Goal: Information Seeking & Learning: Learn about a topic

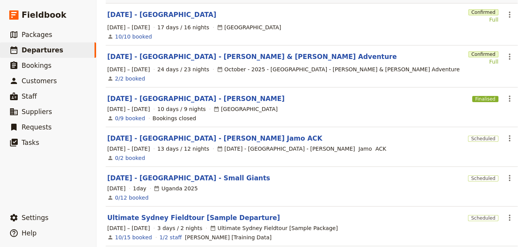
scroll to position [154, 0]
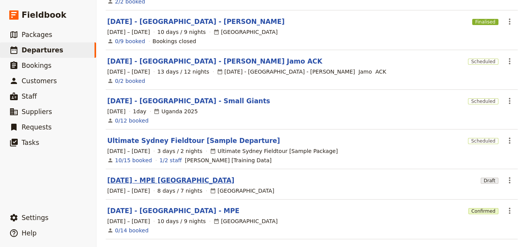
click at [175, 177] on link "[DATE] - MPE [GEOGRAPHIC_DATA]" at bounding box center [170, 180] width 127 height 9
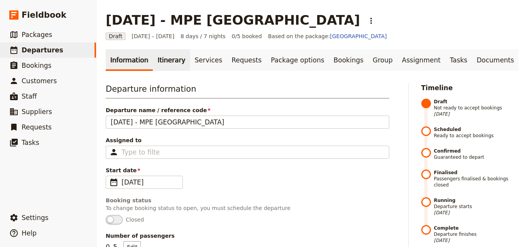
click at [170, 63] on link "Itinerary" at bounding box center [171, 60] width 37 height 22
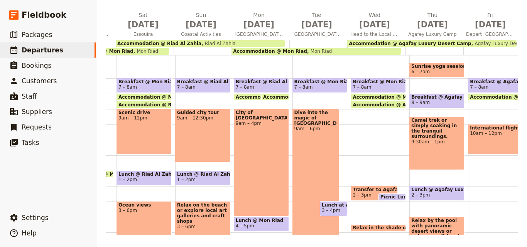
scroll to position [0, 86]
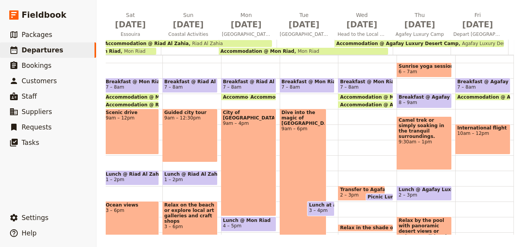
click at [349, 196] on span "2 – 3pm" at bounding box center [361, 195] width 43 height 5
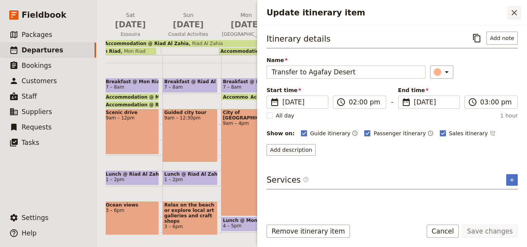
click at [518, 16] on icon "Close drawer" at bounding box center [514, 12] width 9 height 9
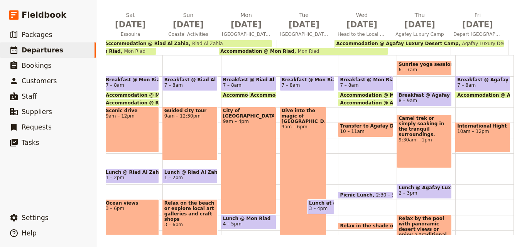
scroll to position [75, 0]
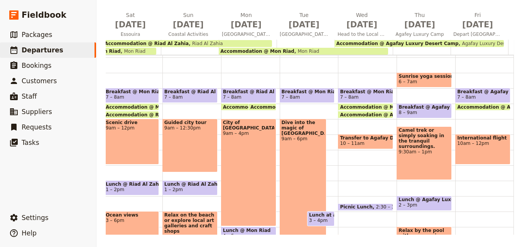
click at [354, 142] on span "10 – 11am" at bounding box center [365, 143] width 51 height 5
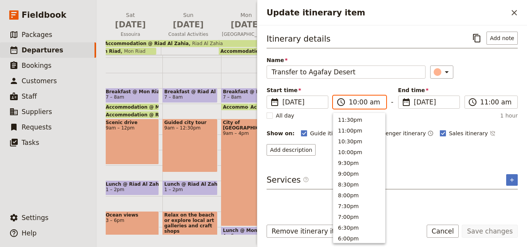
click at [352, 103] on input "10:00 am" at bounding box center [365, 102] width 32 height 9
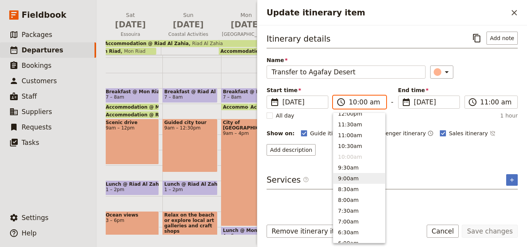
click at [361, 180] on button "9:00am" at bounding box center [359, 178] width 52 height 11
type input "09:00 am"
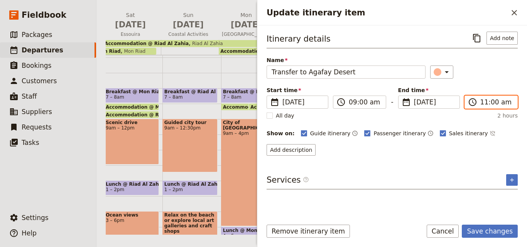
click at [485, 105] on input "11:00 am" at bounding box center [496, 102] width 32 height 9
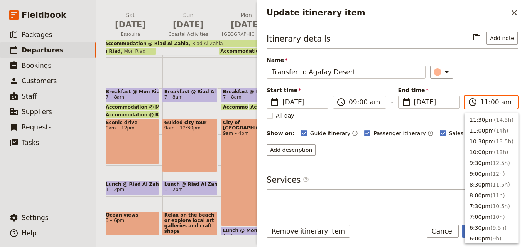
scroll to position [272, 0]
click at [480, 138] on button "10:00am ( 1h )" at bounding box center [491, 140] width 53 height 11
type input "10:00 am"
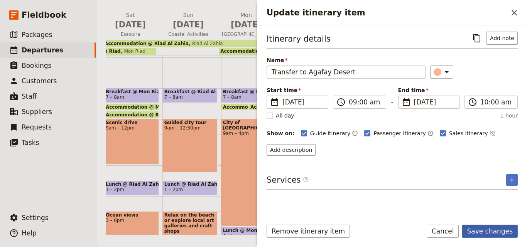
click at [504, 233] on button "Save changes" at bounding box center [490, 231] width 56 height 13
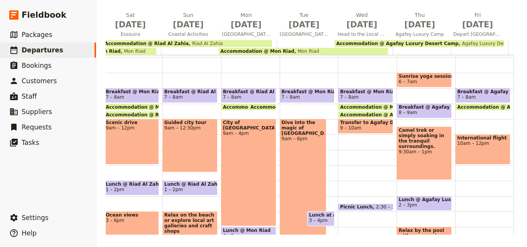
click at [376, 206] on span "2:30 – 3pm" at bounding box center [389, 207] width 26 height 5
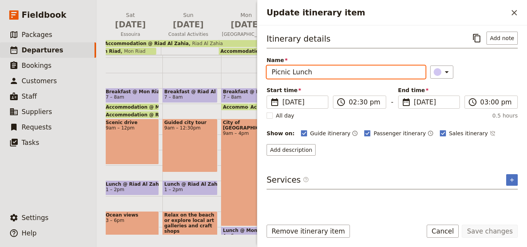
drag, startPoint x: 289, startPoint y: 73, endPoint x: 272, endPoint y: 68, distance: 18.3
click at [272, 68] on input "Picnic Lunch" at bounding box center [346, 72] width 159 height 13
click at [292, 74] on input "Lunch" at bounding box center [346, 72] width 159 height 13
paste input "Agafay Luxury Desert Camp"
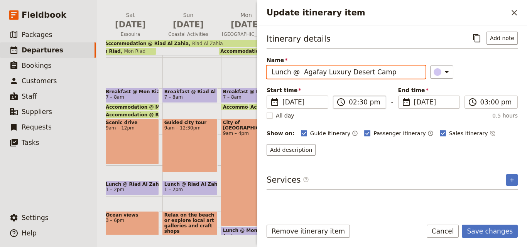
type input "Lunch @ Agafay Luxury Desert Camp"
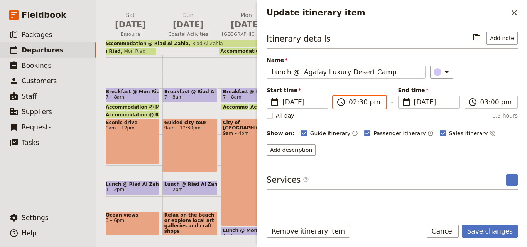
click at [357, 104] on input "02:30 pm" at bounding box center [365, 102] width 32 height 9
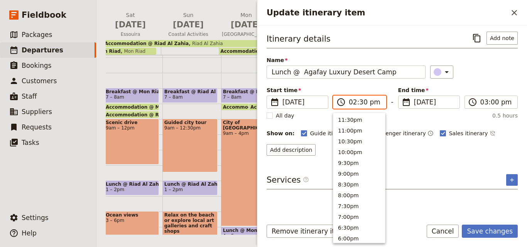
scroll to position [196, 0]
click at [355, 148] on button "1:00pm" at bounding box center [359, 151] width 52 height 11
type input "01:00 pm"
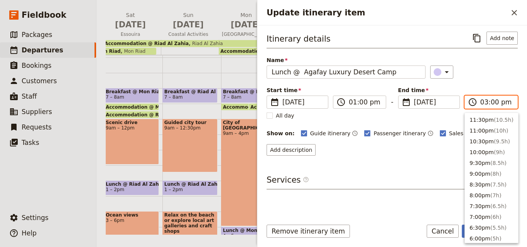
click at [484, 101] on input "03:00 pm" at bounding box center [496, 102] width 32 height 9
click at [487, 137] on button "2:00pm ( 1h )" at bounding box center [491, 140] width 53 height 11
type input "02:00 pm"
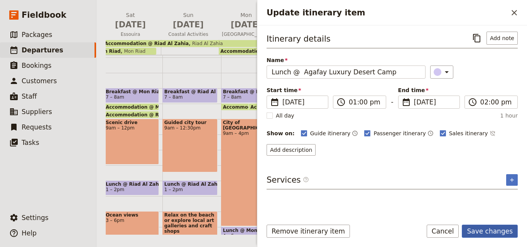
drag, startPoint x: 511, startPoint y: 243, endPoint x: 511, endPoint y: 233, distance: 9.6
click at [511, 239] on div "Remove itinerary item Save changes Cancel" at bounding box center [392, 236] width 270 height 22
click at [511, 233] on button "Save changes" at bounding box center [490, 231] width 56 height 13
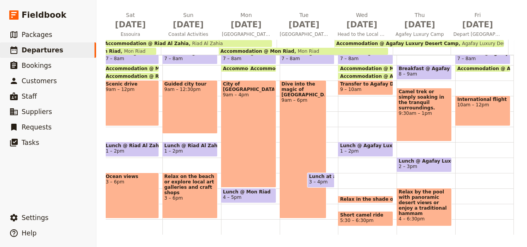
scroll to position [152, 0]
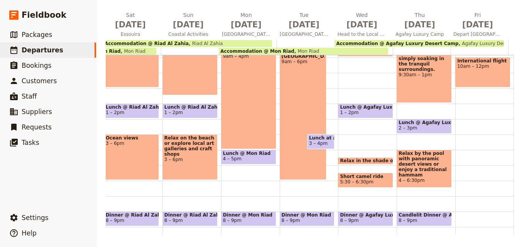
click at [367, 159] on span "Relax in the shade of a traditional tent, sipping Moroccan tea and soaking in t…" at bounding box center [483, 160] width 287 height 5
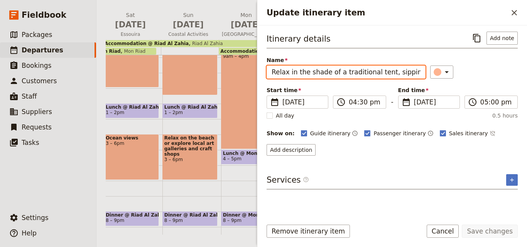
click at [387, 71] on input "Relax in the shade of a traditional tent, sipping Moroccan tea and soaking in t…" at bounding box center [346, 72] width 159 height 13
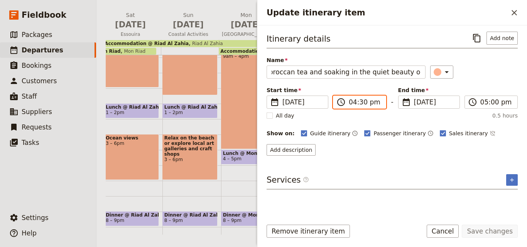
scroll to position [0, 0]
click at [353, 103] on input "04:30 pm" at bounding box center [365, 102] width 32 height 9
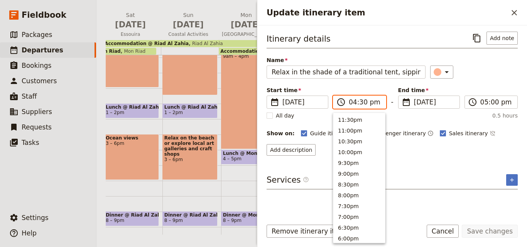
scroll to position [153, 0]
click at [349, 153] on button "3:00pm" at bounding box center [359, 151] width 52 height 11
type input "03:00 pm"
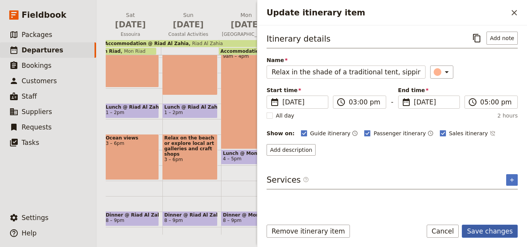
click at [509, 228] on button "Save changes" at bounding box center [490, 231] width 56 height 13
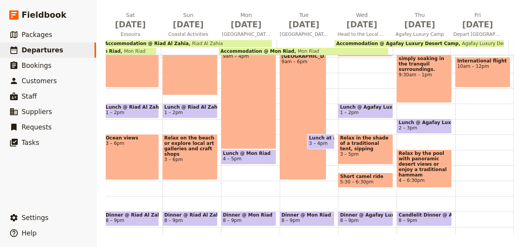
click at [371, 150] on span "Relax in the shade of a traditional tent, sipping Moroccan tea and soaking in t…" at bounding box center [365, 143] width 51 height 16
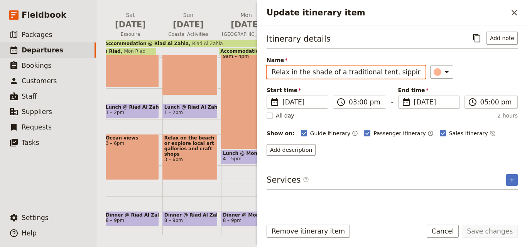
click at [403, 71] on input "Relax in the shade of a traditional tent, sipping Moroccan tea and soaking in t…" at bounding box center [346, 72] width 159 height 13
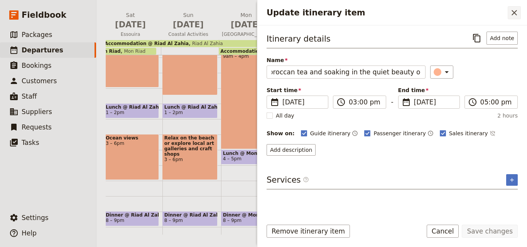
scroll to position [0, 0]
click at [516, 17] on icon "Close drawer" at bounding box center [514, 12] width 9 height 9
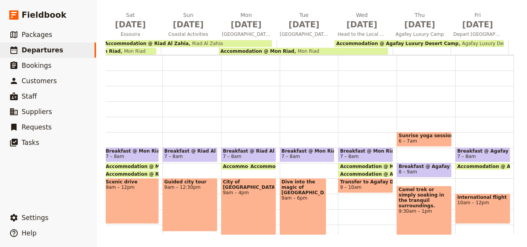
scroll to position [3, 0]
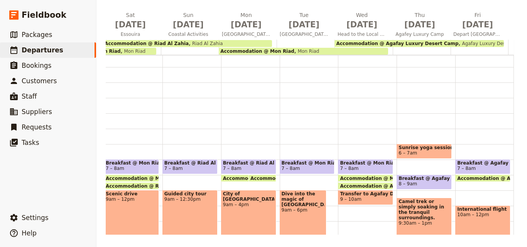
click at [428, 151] on span "Sunrise yoga session or a peaceful walk through the dunes." at bounding box center [424, 147] width 51 height 5
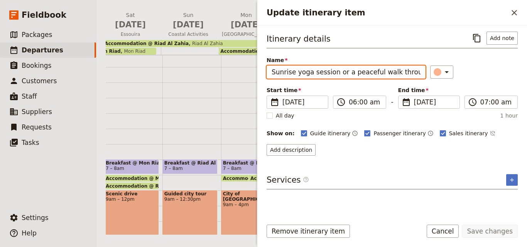
click at [372, 69] on input "Sunrise yoga session or a peaceful walk through the dunes." at bounding box center [346, 72] width 159 height 13
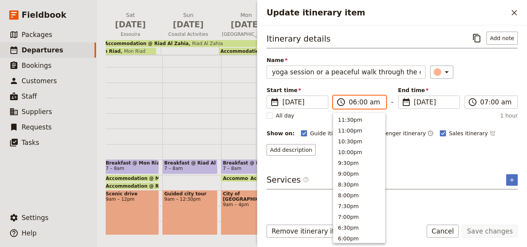
click at [350, 100] on input "06:00 am" at bounding box center [365, 102] width 32 height 9
click at [486, 125] on div "Itinerary details ​ Add note Name Sunrise yoga session or a peaceful walk throu…" at bounding box center [392, 94] width 251 height 124
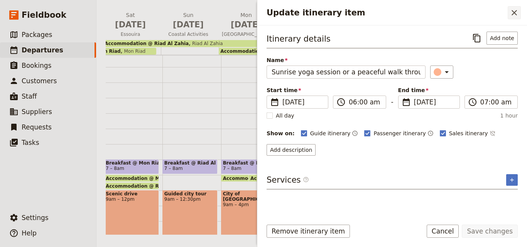
click at [516, 9] on icon "Close drawer" at bounding box center [514, 12] width 9 height 9
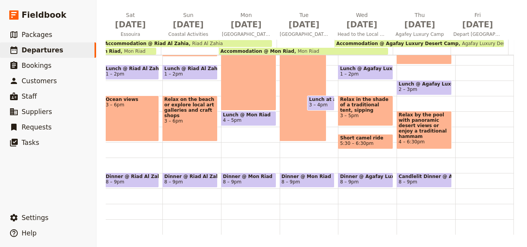
scroll to position [81, 0]
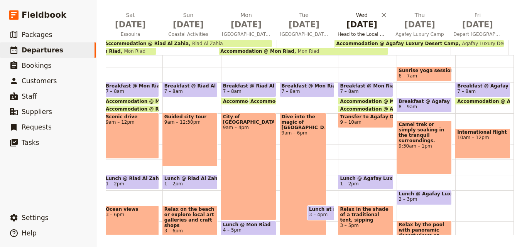
click at [353, 14] on h2 "Wed Nov 26 Head to the Local desert" at bounding box center [362, 20] width 49 height 19
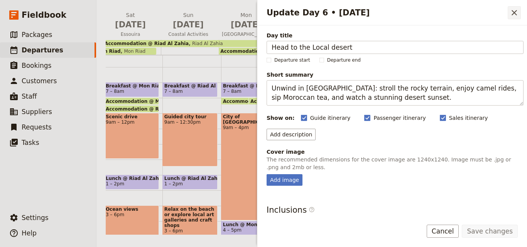
click at [514, 12] on icon "Close drawer" at bounding box center [514, 12] width 5 height 5
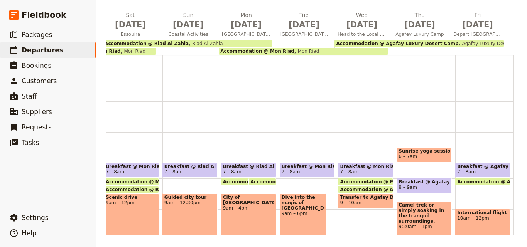
scroll to position [77, 0]
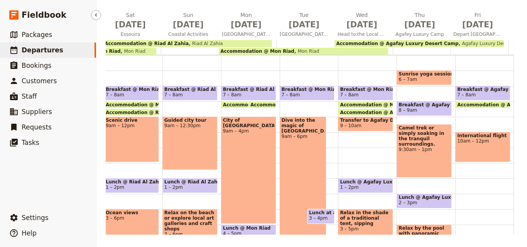
click at [48, 46] on span "Departures" at bounding box center [43, 50] width 42 height 9
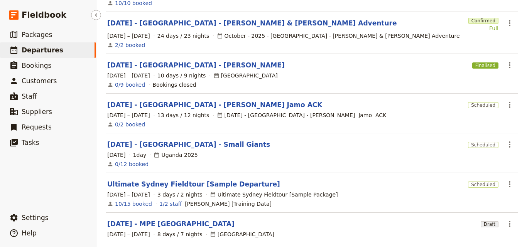
scroll to position [105, 0]
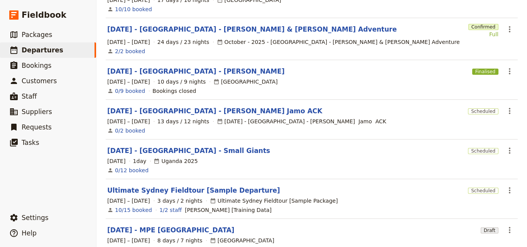
click at [213, 79] on icon at bounding box center [216, 82] width 6 height 6
click at [218, 47] on div "2/2 booked" at bounding box center [312, 51] width 411 height 9
click at [233, 38] on div "October - 2025 - [GEOGRAPHIC_DATA] - [PERSON_NAME] & [PERSON_NAME] Adventure" at bounding box center [338, 42] width 243 height 8
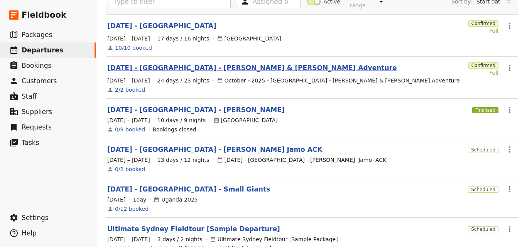
click at [233, 63] on link "[DATE] - [GEOGRAPHIC_DATA] - [PERSON_NAME] & [PERSON_NAME] Adventure" at bounding box center [251, 67] width 289 height 9
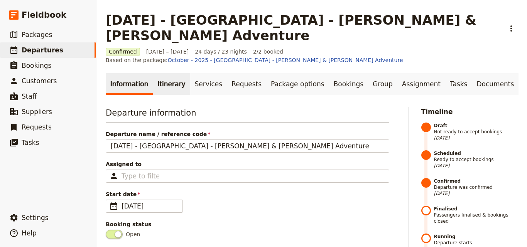
click at [159, 73] on link "Itinerary" at bounding box center [171, 84] width 37 height 22
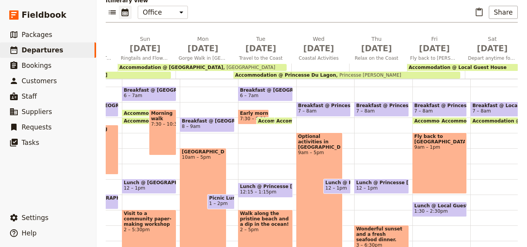
scroll to position [0, 1012]
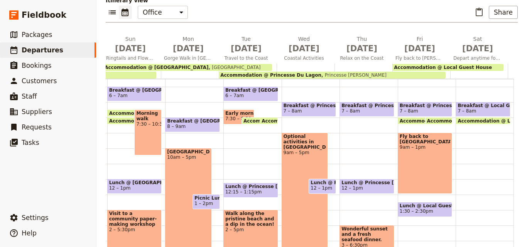
click at [378, 237] on main "Oct 2025 - Madagascar - Yvonne & Neal Adventure ​ Confirmed 9 Oct – 1 Nov 2025 …" at bounding box center [311, 80] width 431 height 382
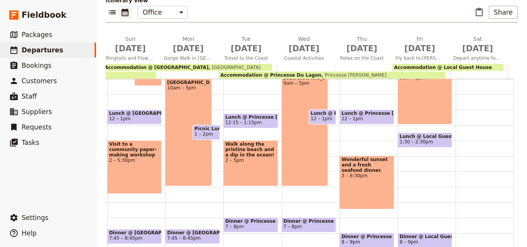
scroll to position [196, 0]
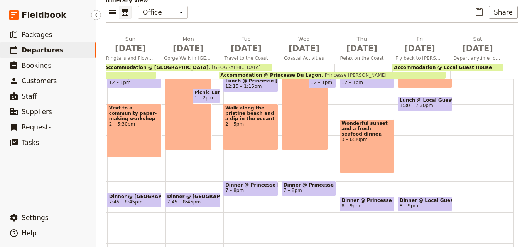
click at [68, 47] on link "​ Departures" at bounding box center [48, 49] width 96 height 15
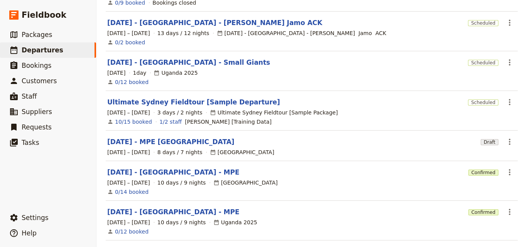
scroll to position [249, 0]
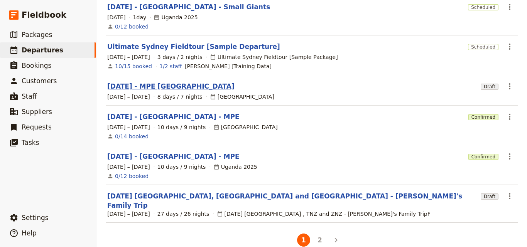
click at [156, 82] on link "[DATE] - MPE [GEOGRAPHIC_DATA]" at bounding box center [170, 86] width 127 height 9
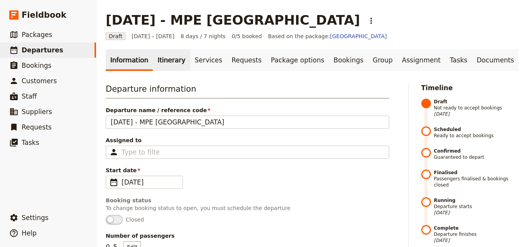
click at [161, 62] on link "Itinerary" at bounding box center [171, 60] width 37 height 22
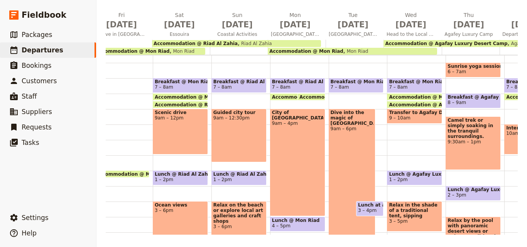
scroll to position [0, 86]
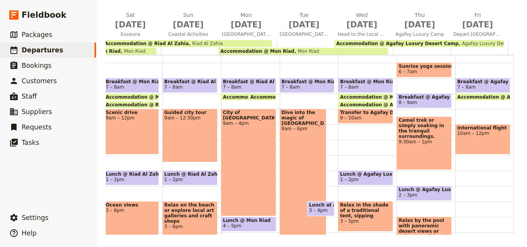
click at [508, 228] on div "Fri Nov 21 Arrive in Marrakech Sat Nov 22 Essouira Sun Nov 23 Coastal Activitie…" at bounding box center [272, 123] width 492 height 224
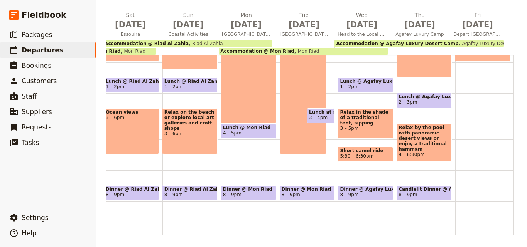
scroll to position [196, 0]
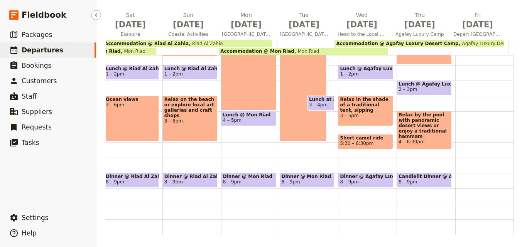
click at [43, 49] on span "Departures" at bounding box center [43, 50] width 42 height 8
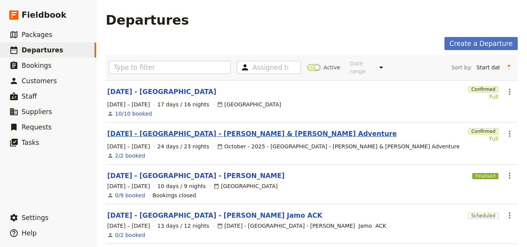
click at [184, 129] on link "[DATE] - [GEOGRAPHIC_DATA] - [PERSON_NAME] & [PERSON_NAME] Adventure" at bounding box center [251, 133] width 289 height 9
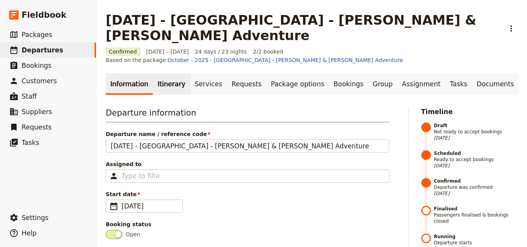
click at [161, 73] on link "Itinerary" at bounding box center [171, 84] width 37 height 22
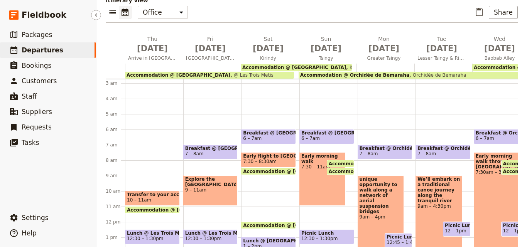
click at [71, 47] on link "​ Departures" at bounding box center [48, 49] width 96 height 15
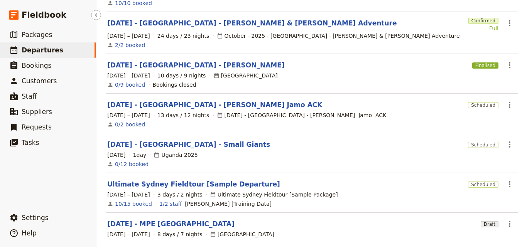
scroll to position [105, 0]
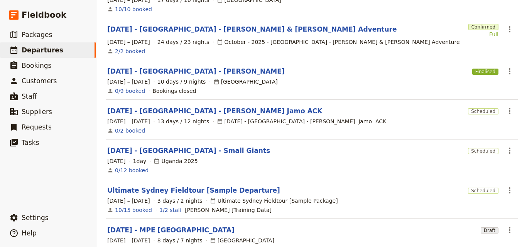
click at [211, 107] on link "[DATE] - [GEOGRAPHIC_DATA] - [PERSON_NAME] Jamo ACK" at bounding box center [214, 111] width 215 height 9
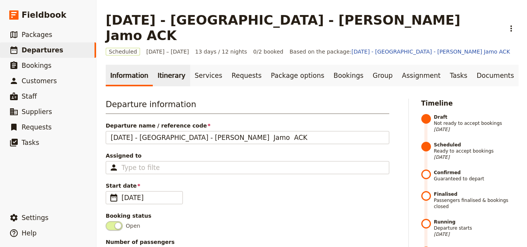
click at [159, 65] on link "Itinerary" at bounding box center [171, 76] width 37 height 22
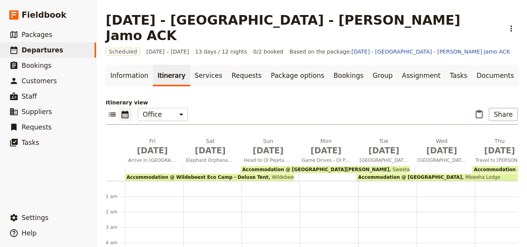
scroll to position [85, 0]
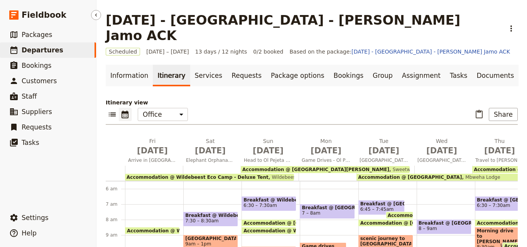
click at [46, 51] on span "Departures" at bounding box center [43, 50] width 42 height 8
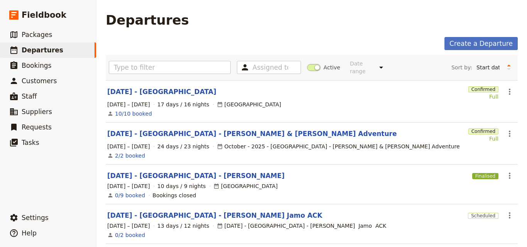
click at [164, 171] on link "[DATE] - [GEOGRAPHIC_DATA] - [PERSON_NAME]" at bounding box center [196, 175] width 178 height 9
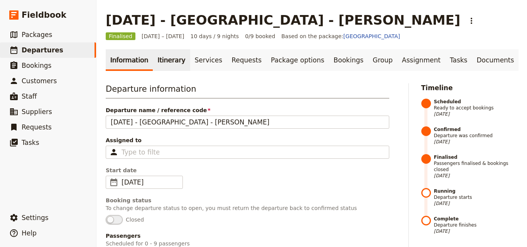
click at [169, 61] on link "Itinerary" at bounding box center [171, 60] width 37 height 22
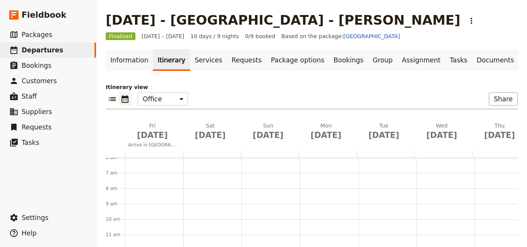
scroll to position [34, 0]
click at [51, 55] on link "​ Departures" at bounding box center [48, 49] width 96 height 15
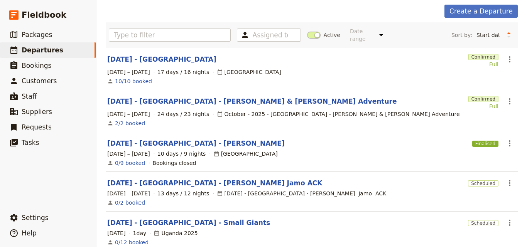
scroll to position [34, 0]
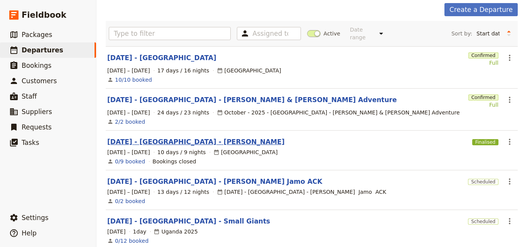
click at [159, 137] on link "[DATE] - [GEOGRAPHIC_DATA] - [PERSON_NAME]" at bounding box center [196, 141] width 178 height 9
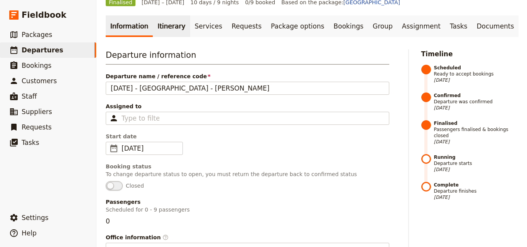
click at [156, 28] on link "Itinerary" at bounding box center [171, 26] width 37 height 22
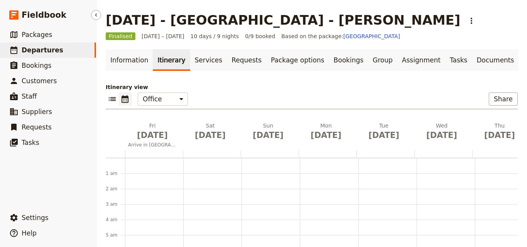
click at [20, 47] on link "​ Departures" at bounding box center [48, 49] width 96 height 15
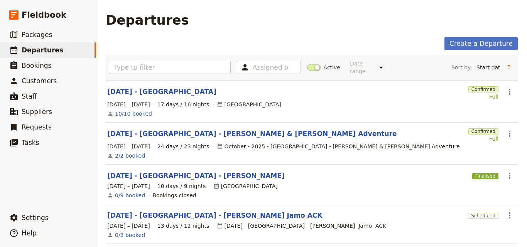
scroll to position [77, 0]
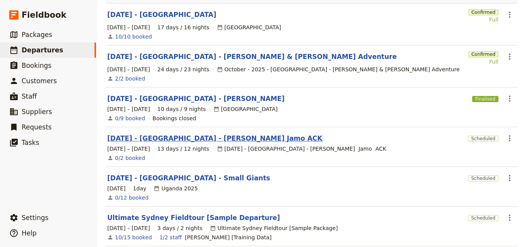
click at [192, 134] on link "[DATE] - [GEOGRAPHIC_DATA] - [PERSON_NAME] Jamo ACK" at bounding box center [214, 138] width 215 height 9
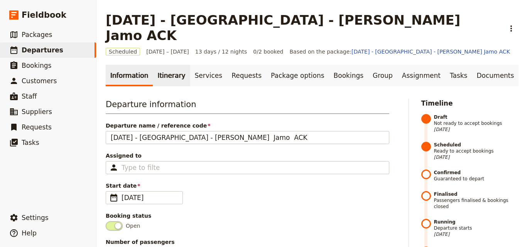
click at [162, 65] on link "Itinerary" at bounding box center [171, 76] width 37 height 22
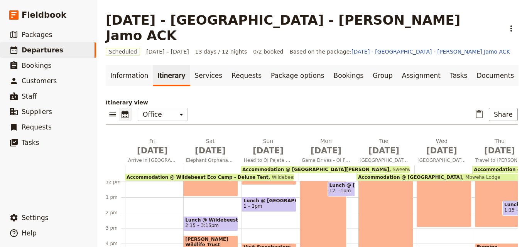
scroll to position [196, 0]
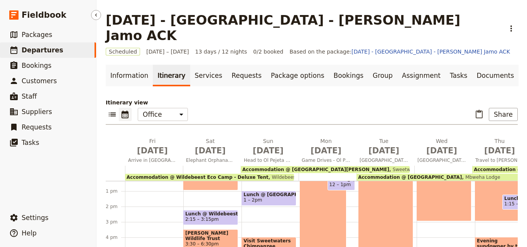
click at [33, 52] on span "Departures" at bounding box center [43, 50] width 42 height 8
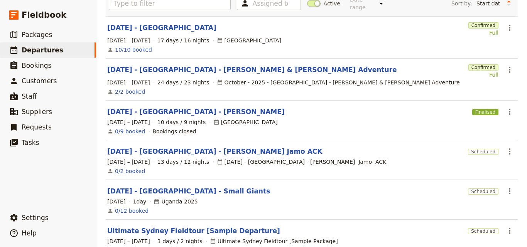
scroll to position [116, 0]
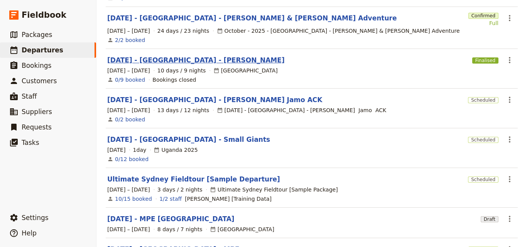
click at [161, 56] on link "[DATE] - [GEOGRAPHIC_DATA] - [PERSON_NAME]" at bounding box center [196, 60] width 178 height 9
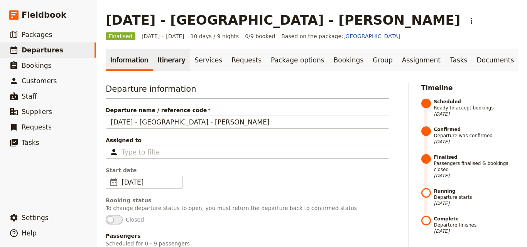
click at [167, 62] on link "Itinerary" at bounding box center [171, 60] width 37 height 22
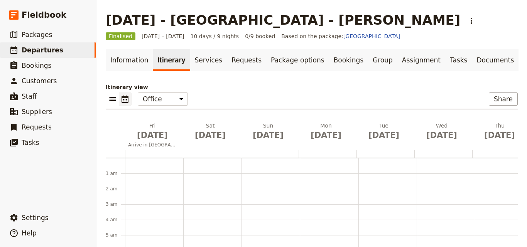
scroll to position [100, 0]
click at [39, 46] on span "Departures" at bounding box center [43, 50] width 42 height 9
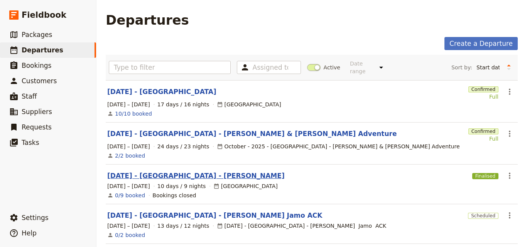
click at [187, 173] on link "[DATE] - [GEOGRAPHIC_DATA] - [PERSON_NAME]" at bounding box center [196, 175] width 178 height 9
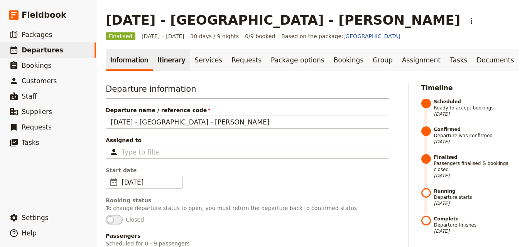
click at [167, 68] on link "Itinerary" at bounding box center [171, 60] width 37 height 22
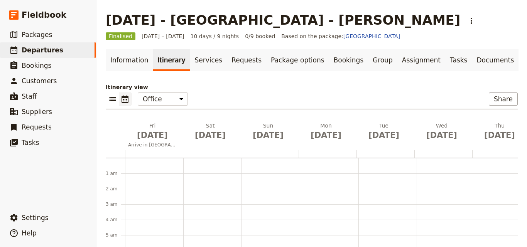
scroll to position [100, 0]
click at [114, 103] on icon "List view" at bounding box center [112, 99] width 9 height 9
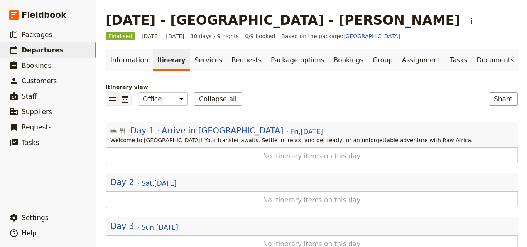
click at [123, 100] on icon "Calendar view" at bounding box center [125, 99] width 7 height 8
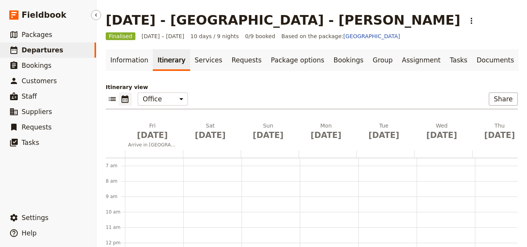
click at [64, 49] on link "​ Departures" at bounding box center [48, 49] width 96 height 15
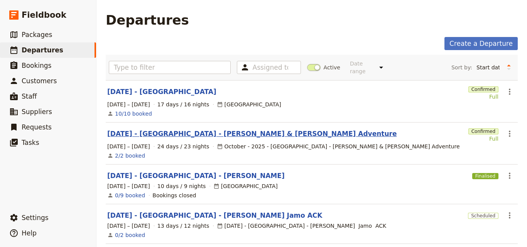
click at [193, 129] on link "[DATE] - [GEOGRAPHIC_DATA] - [PERSON_NAME] & [PERSON_NAME] Adventure" at bounding box center [251, 133] width 289 height 9
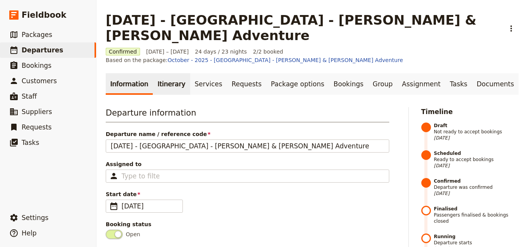
click at [173, 73] on link "Itinerary" at bounding box center [171, 84] width 37 height 22
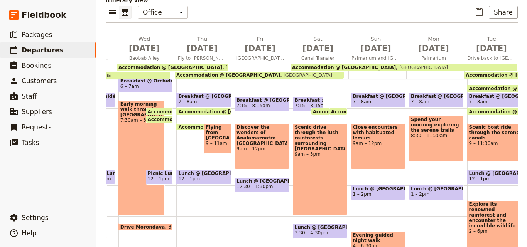
scroll to position [81, 0]
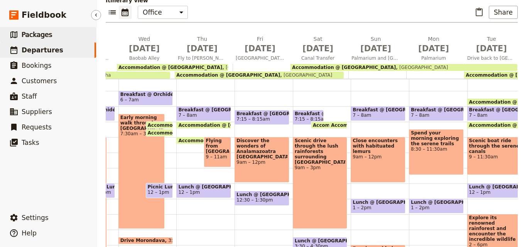
click at [83, 41] on link "​ Packages" at bounding box center [48, 34] width 96 height 15
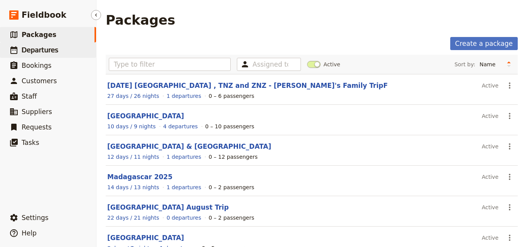
click at [81, 51] on link "​ Departures" at bounding box center [48, 49] width 96 height 15
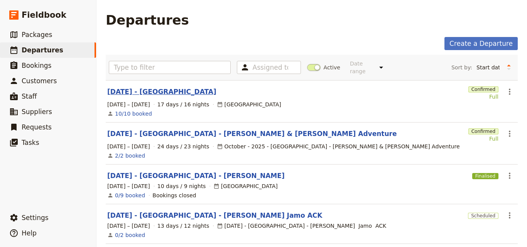
click at [164, 87] on link "SEP 2025 - TANZANIA" at bounding box center [161, 91] width 109 height 9
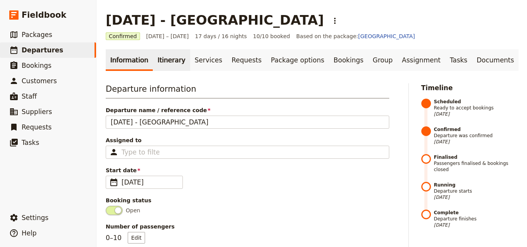
click at [153, 59] on link "Itinerary" at bounding box center [171, 60] width 37 height 22
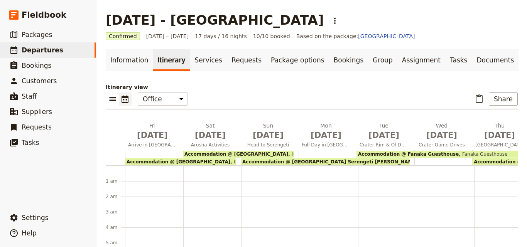
scroll to position [85, 0]
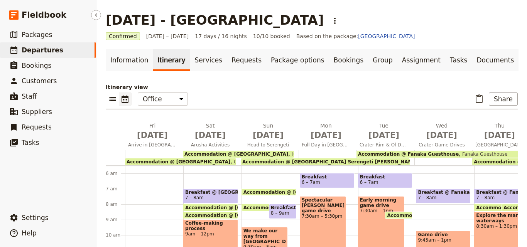
click at [49, 52] on span "Departures" at bounding box center [43, 50] width 42 height 8
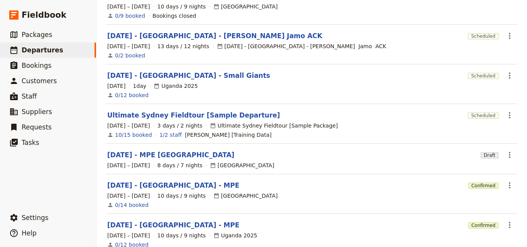
scroll to position [193, 0]
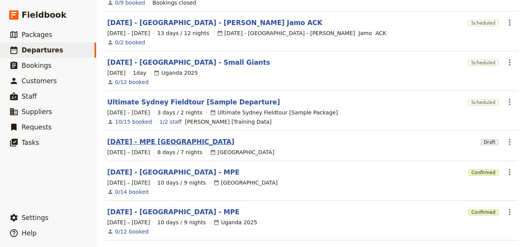
click at [160, 137] on link "[DATE] - MPE [GEOGRAPHIC_DATA]" at bounding box center [170, 141] width 127 height 9
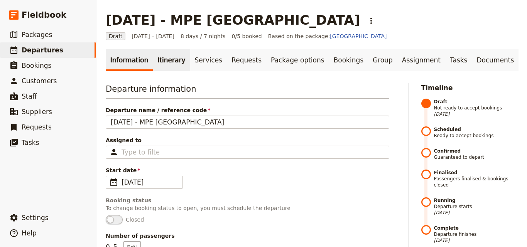
click at [162, 69] on link "Itinerary" at bounding box center [171, 60] width 37 height 22
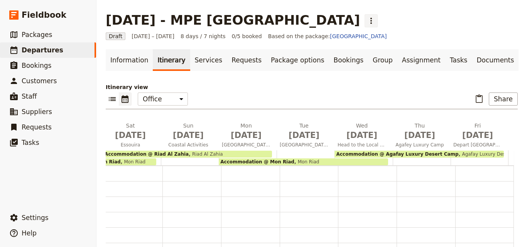
click at [371, 19] on icon "Actions" at bounding box center [372, 21] width 2 height 6
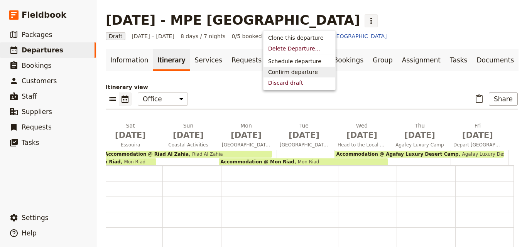
click at [363, 82] on div "Information Itinerary Services Requests Package options Bookings Group Assignme…" at bounding box center [312, 197] width 412 height 296
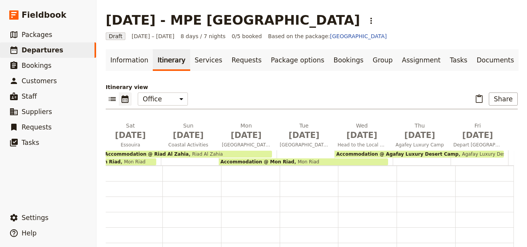
click at [232, 34] on span "0/5 booked" at bounding box center [247, 36] width 30 height 8
click at [268, 37] on span "Based on the package: Morocco" at bounding box center [327, 36] width 119 height 8
click at [294, 35] on span "Based on the package: Morocco" at bounding box center [327, 36] width 119 height 8
click at [330, 34] on link "[GEOGRAPHIC_DATA]" at bounding box center [358, 36] width 57 height 6
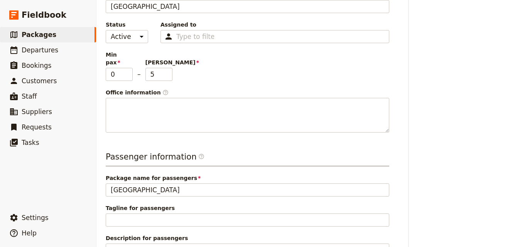
scroll to position [223, 0]
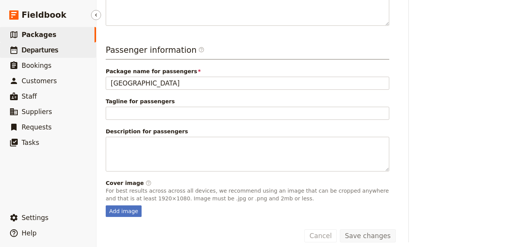
click at [23, 49] on span "Departures" at bounding box center [40, 50] width 37 height 8
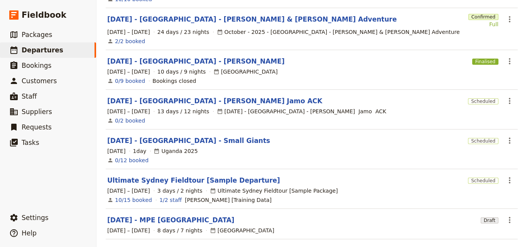
scroll to position [133, 0]
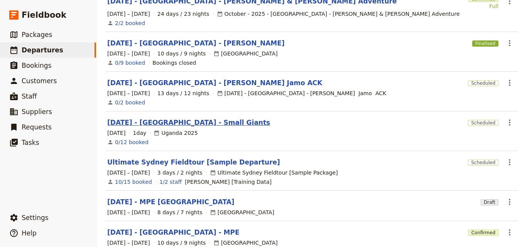
click at [126, 118] on link "[DATE] - [GEOGRAPHIC_DATA] - Small Giants" at bounding box center [188, 122] width 163 height 9
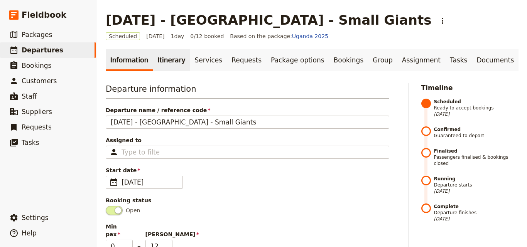
click at [164, 68] on link "Itinerary" at bounding box center [171, 60] width 37 height 22
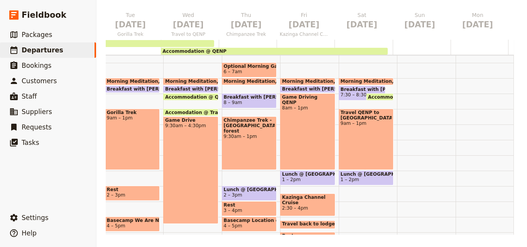
scroll to position [0, 201]
click at [47, 46] on span "Departures" at bounding box center [43, 50] width 42 height 8
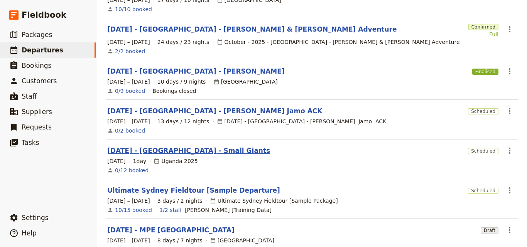
click at [191, 146] on link "[DATE] - [GEOGRAPHIC_DATA] - Small Giants" at bounding box center [188, 150] width 163 height 9
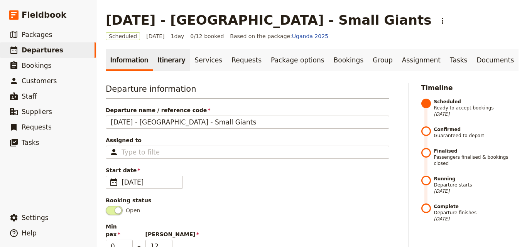
click at [165, 59] on link "Itinerary" at bounding box center [171, 60] width 37 height 22
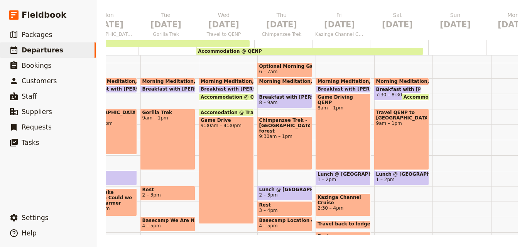
scroll to position [0, 201]
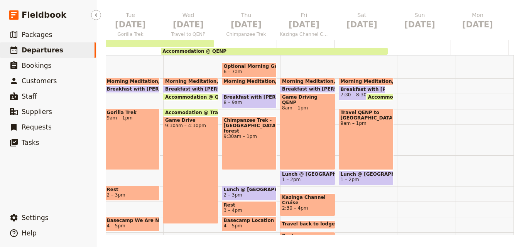
click at [24, 50] on span "Departures" at bounding box center [43, 50] width 42 height 8
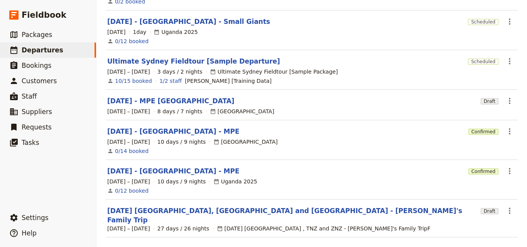
scroll to position [249, 0]
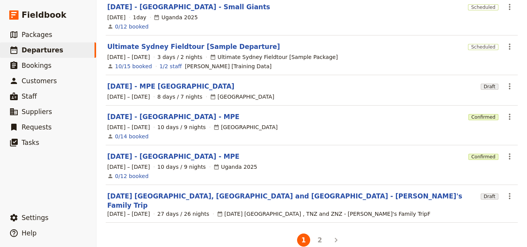
click at [151, 152] on link "[DATE] - [GEOGRAPHIC_DATA] - MPE" at bounding box center [173, 156] width 132 height 9
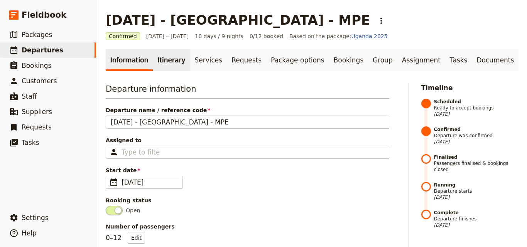
click at [167, 70] on link "Itinerary" at bounding box center [171, 60] width 37 height 22
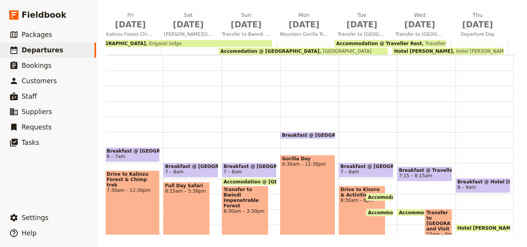
scroll to position [116, 0]
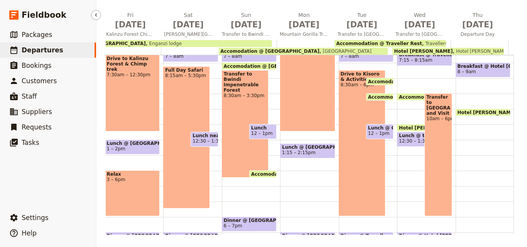
click at [46, 56] on link "​ Departures" at bounding box center [48, 49] width 96 height 15
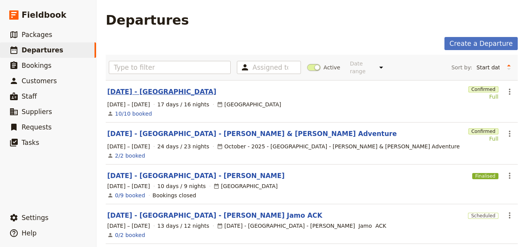
click at [132, 87] on link "SEP 2025 - TANZANIA" at bounding box center [161, 91] width 109 height 9
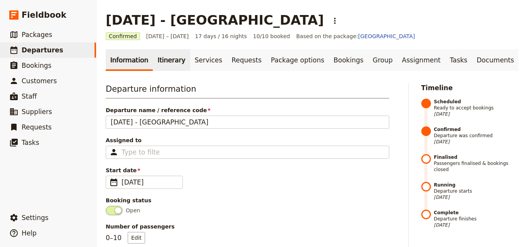
click at [162, 65] on link "Itinerary" at bounding box center [171, 60] width 37 height 22
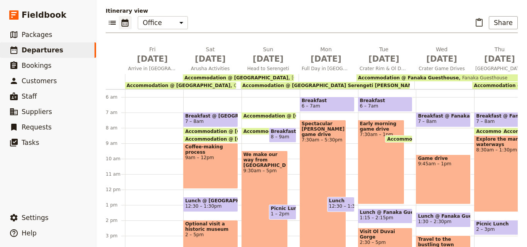
scroll to position [77, 0]
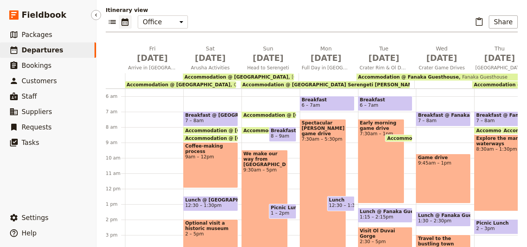
click at [65, 49] on link "​ Departures" at bounding box center [48, 49] width 96 height 15
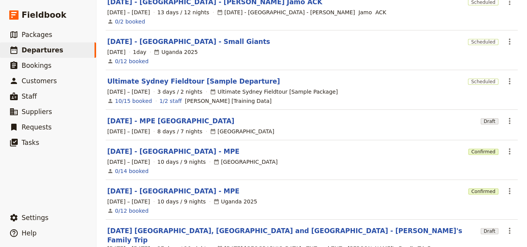
scroll to position [249, 0]
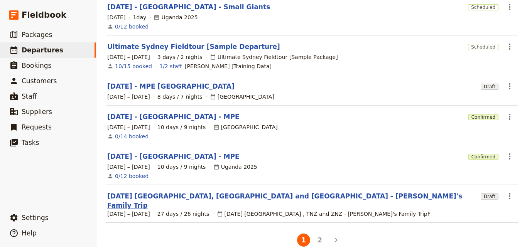
click at [195, 192] on link "[DATE] [GEOGRAPHIC_DATA], [GEOGRAPHIC_DATA] and [GEOGRAPHIC_DATA] - [PERSON_NAM…" at bounding box center [292, 201] width 371 height 19
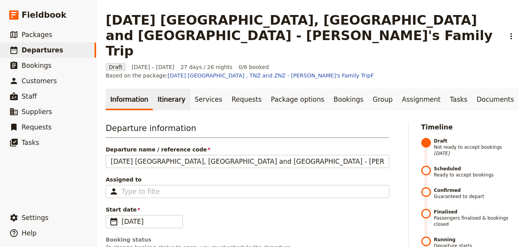
click at [170, 89] on link "Itinerary" at bounding box center [171, 100] width 37 height 22
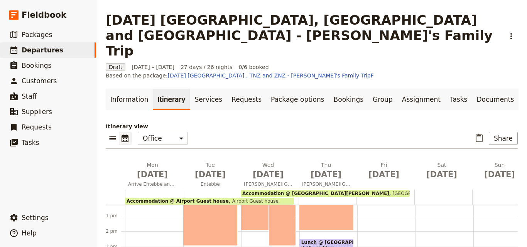
scroll to position [196, 0]
click at [53, 49] on span "Departures" at bounding box center [43, 50] width 42 height 8
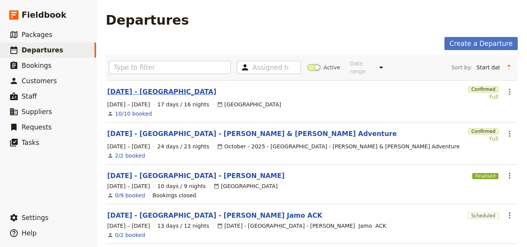
click at [166, 87] on link "SEP 2025 - TANZANIA" at bounding box center [161, 91] width 109 height 9
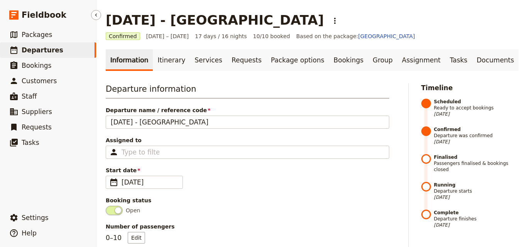
click at [67, 50] on link "​ Departures" at bounding box center [48, 49] width 96 height 15
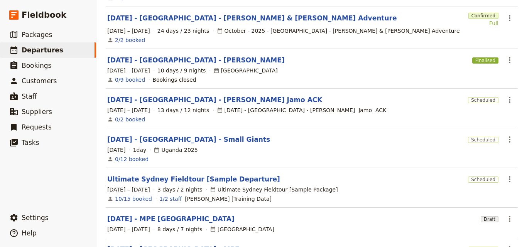
scroll to position [232, 0]
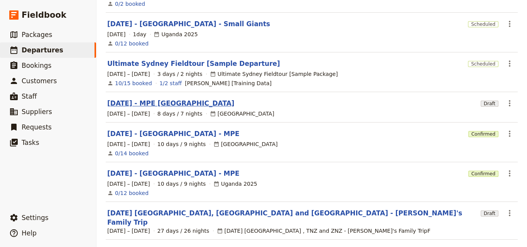
click at [167, 99] on link "[DATE] - MPE [GEOGRAPHIC_DATA]" at bounding box center [170, 103] width 127 height 9
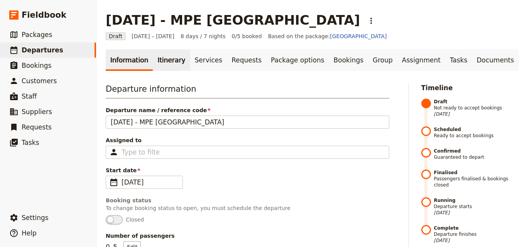
click at [172, 62] on link "Itinerary" at bounding box center [171, 60] width 37 height 22
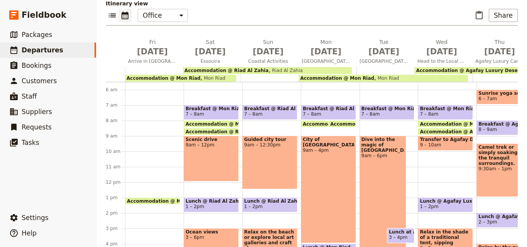
scroll to position [111, 0]
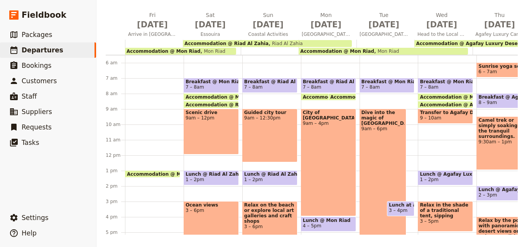
click at [469, 236] on main "Nov 2025 - MPE Morocco ​ Draft 21 – 28 Nov 2025 8 days / 7 nights 0/5 booked Ba…" at bounding box center [311, 68] width 431 height 358
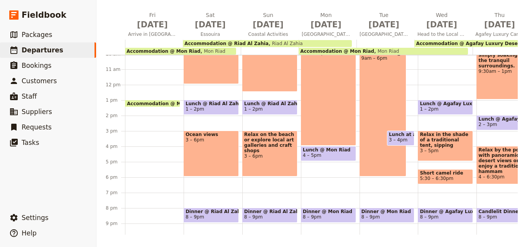
scroll to position [196, 0]
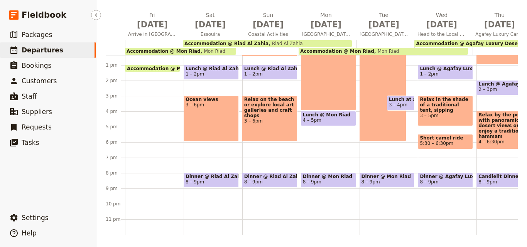
click at [46, 54] on span "Departures" at bounding box center [43, 50] width 42 height 8
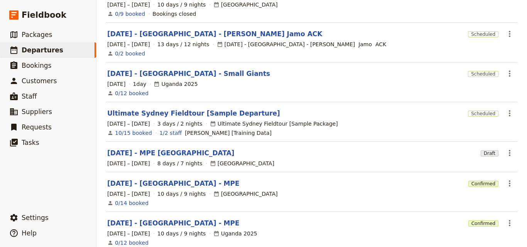
scroll to position [249, 0]
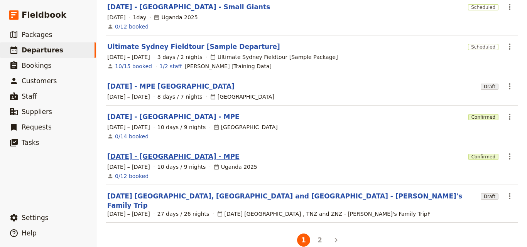
click at [146, 152] on link "[DATE] - [GEOGRAPHIC_DATA] - MPE" at bounding box center [173, 156] width 132 height 9
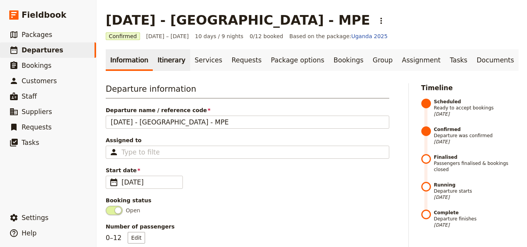
click at [159, 67] on link "Itinerary" at bounding box center [171, 60] width 37 height 22
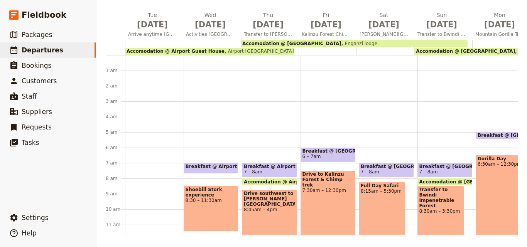
scroll to position [116, 0]
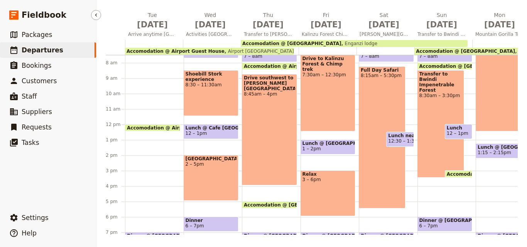
click at [46, 48] on span "Departures" at bounding box center [43, 50] width 42 height 8
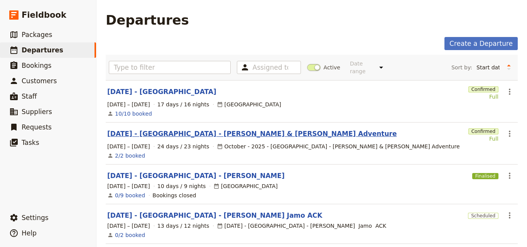
click at [161, 129] on link "[DATE] - [GEOGRAPHIC_DATA] - [PERSON_NAME] & [PERSON_NAME] Adventure" at bounding box center [251, 133] width 289 height 9
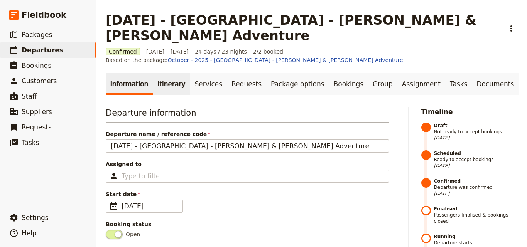
click at [168, 73] on link "Itinerary" at bounding box center [171, 84] width 37 height 22
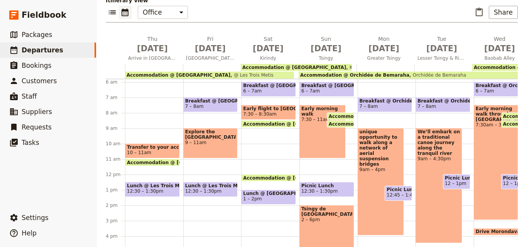
scroll to position [46, 0]
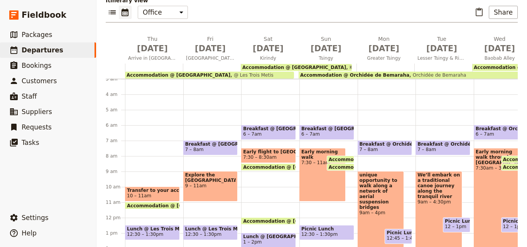
click at [337, 235] on main "Oct 2025 - Madagascar - Yvonne & Neal Adventure ​ Confirmed 9 Oct – 1 Nov 2025 …" at bounding box center [311, 80] width 431 height 382
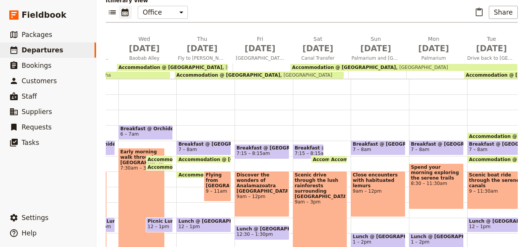
scroll to position [0, 711]
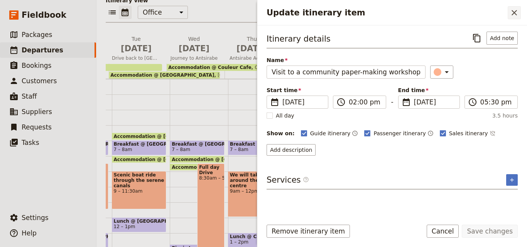
click at [515, 10] on icon "Close drawer" at bounding box center [514, 12] width 9 height 9
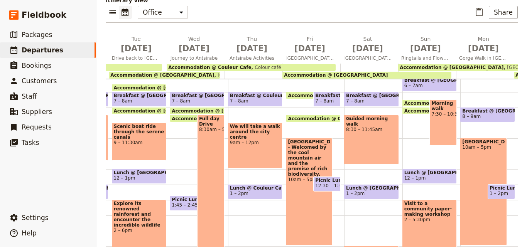
scroll to position [0, 1012]
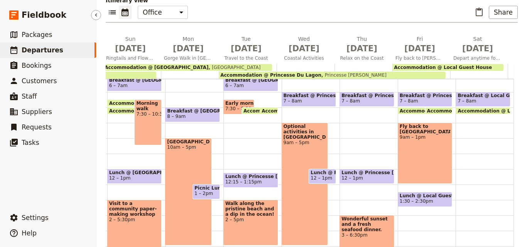
click at [38, 46] on span "Departures" at bounding box center [43, 50] width 42 height 9
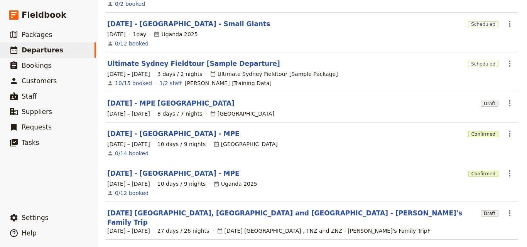
scroll to position [249, 0]
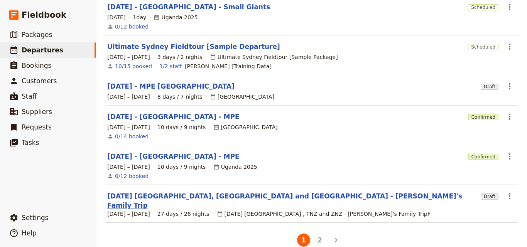
click at [197, 192] on link "[DATE] [GEOGRAPHIC_DATA], [GEOGRAPHIC_DATA] and [GEOGRAPHIC_DATA] - [PERSON_NAM…" at bounding box center [292, 201] width 371 height 19
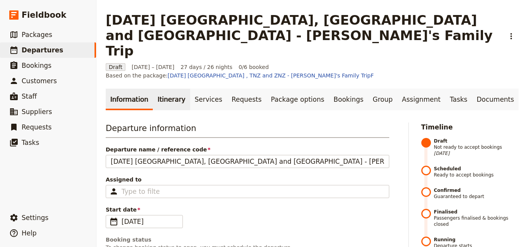
click at [169, 89] on link "Itinerary" at bounding box center [171, 100] width 37 height 22
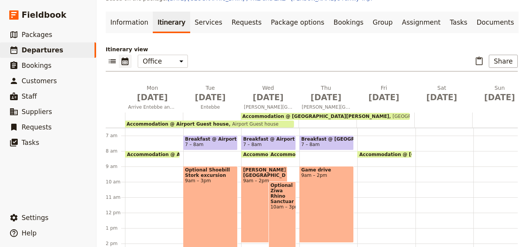
scroll to position [23, 0]
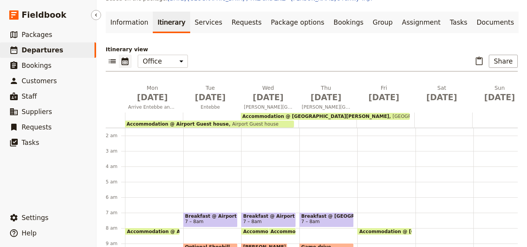
click at [27, 49] on span "Departures" at bounding box center [43, 50] width 42 height 8
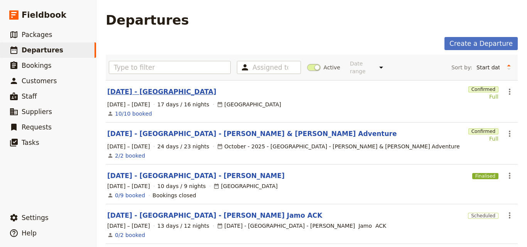
click at [154, 87] on link "SEP 2025 - TANZANIA" at bounding box center [161, 91] width 109 height 9
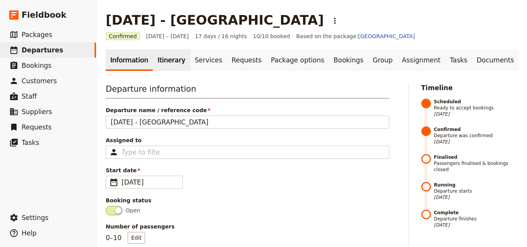
click at [166, 65] on link "Itinerary" at bounding box center [171, 60] width 37 height 22
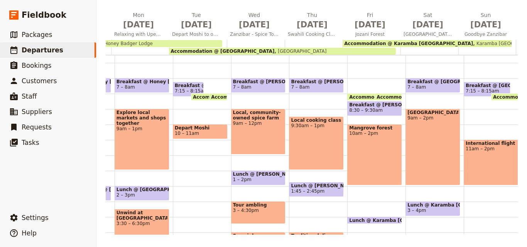
scroll to position [0, 607]
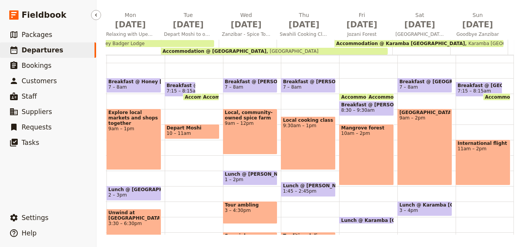
click at [46, 47] on span "Departures" at bounding box center [43, 50] width 42 height 8
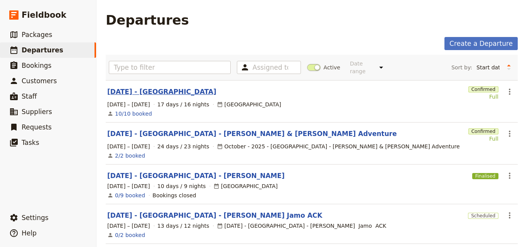
click at [154, 87] on link "SEP 2025 - TANZANIA" at bounding box center [161, 91] width 109 height 9
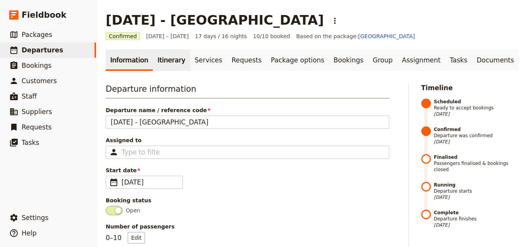
click at [175, 68] on link "Itinerary" at bounding box center [171, 60] width 37 height 22
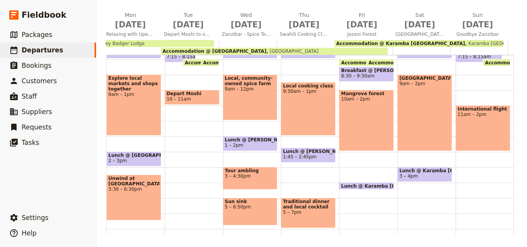
scroll to position [196, 0]
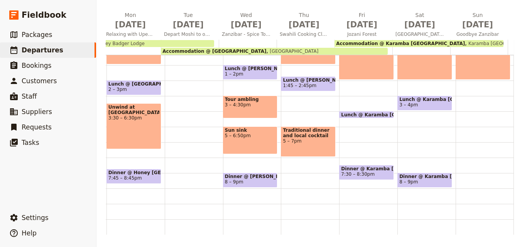
click at [292, 143] on div "Traditional dinner and local cocktail 5 – 7pm" at bounding box center [308, 142] width 55 height 30
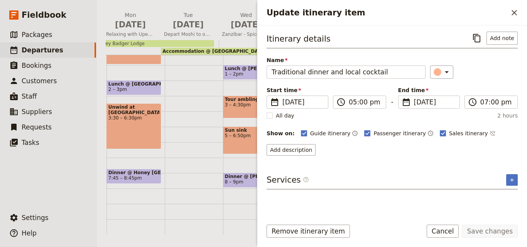
scroll to position [0, 0]
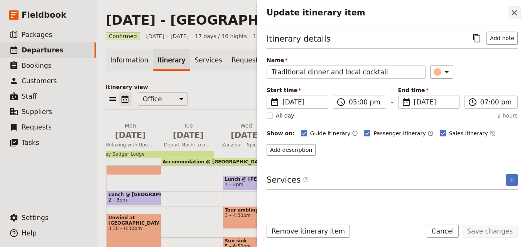
click at [518, 14] on icon "Close drawer" at bounding box center [514, 12] width 9 height 9
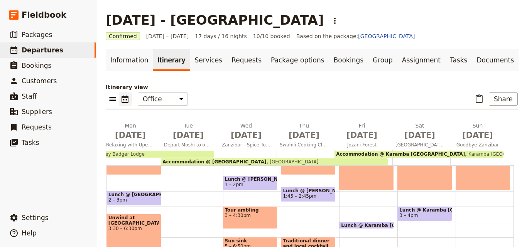
scroll to position [14, 0]
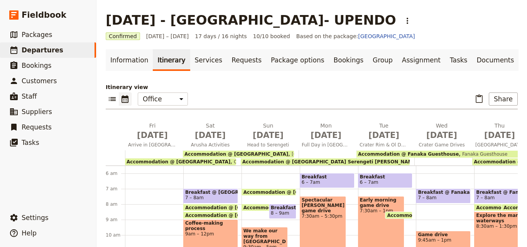
scroll to position [111, 0]
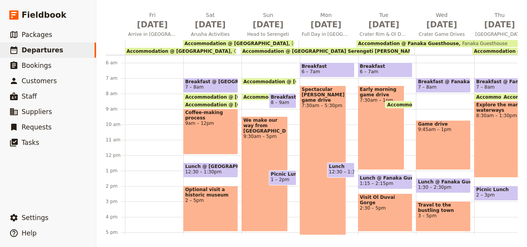
click at [307, 236] on main "[DATE] - [GEOGRAPHIC_DATA]- UPENDO ​ Confirmed [DATE] – [DATE] 17 days / 16 nig…" at bounding box center [311, 68] width 431 height 358
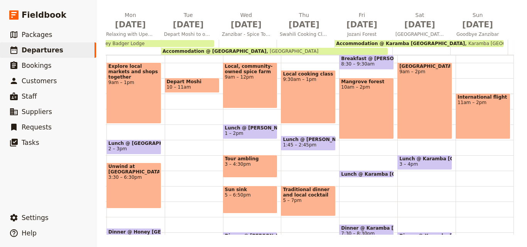
scroll to position [196, 0]
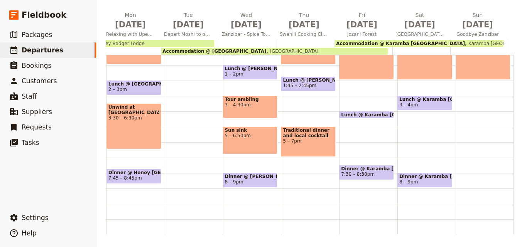
click at [508, 133] on div "[DATE] Arrive in [GEOGRAPHIC_DATA] [DATE] Arusha Activities [DATE] Head to [GEO…" at bounding box center [11, 123] width 1013 height 224
